Goal: Connect with others: Connect with others

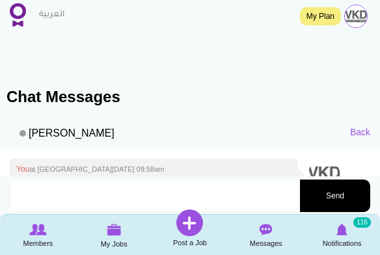
scroll to position [365, 0]
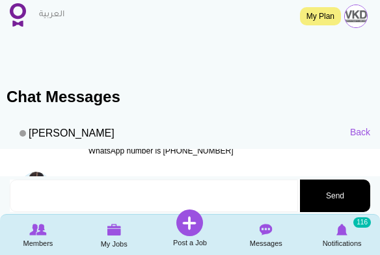
click at [114, 178] on h4 "[PERSON_NAME] at [GEOGRAPHIC_DATA][DATE] 12:57pm" at bounding box center [225, 182] width 275 height 8
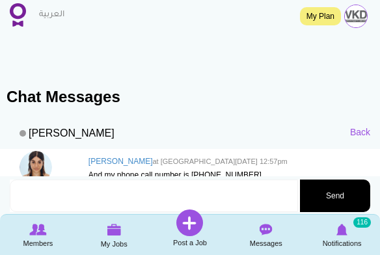
scroll to position [380, 0]
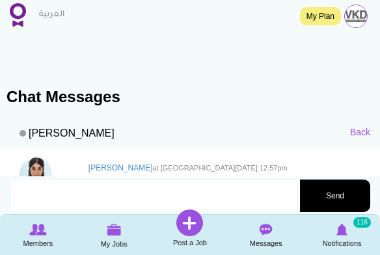
click at [36, 157] on img at bounding box center [35, 173] width 32 height 32
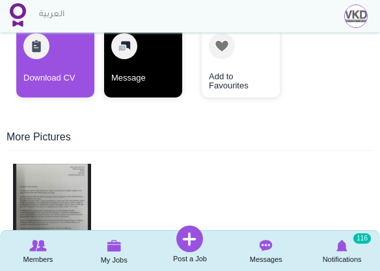
scroll to position [278, 0]
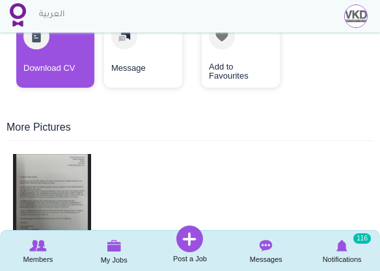
click at [78, 187] on img at bounding box center [52, 193] width 78 height 78
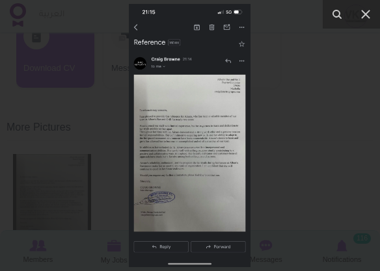
click at [295, 184] on div at bounding box center [190, 135] width 380 height 271
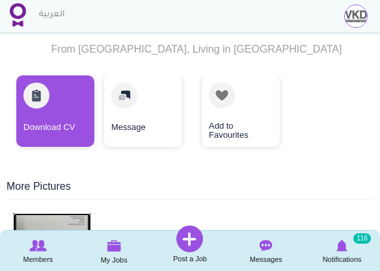
scroll to position [220, 0]
